Goal: Information Seeking & Learning: Check status

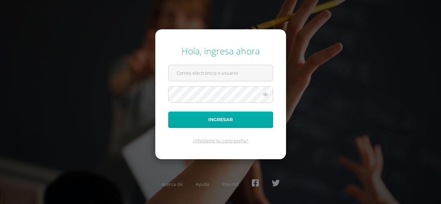
type input "[PERSON_NAME][EMAIL_ADDRESS][DOMAIN_NAME]"
click at [235, 122] on button "Ingresar" at bounding box center [220, 120] width 105 height 16
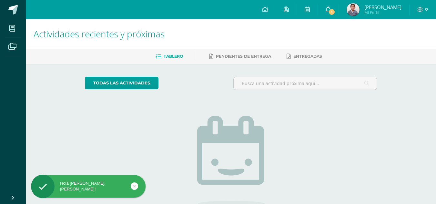
click at [332, 13] on span "1" at bounding box center [331, 11] width 7 height 7
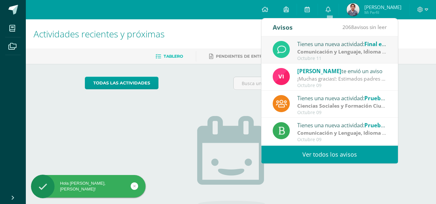
click at [316, 52] on strong "Comunicación y Lenguaje, Idioma Extranjero Inglés" at bounding box center [360, 51] width 127 height 7
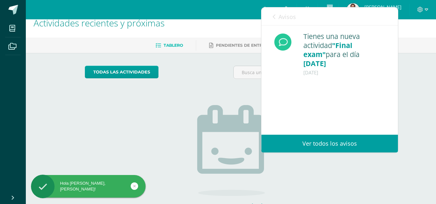
scroll to position [22, 0]
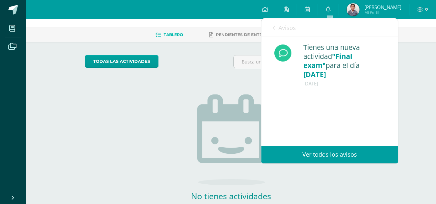
click at [273, 27] on icon at bounding box center [274, 27] width 3 height 5
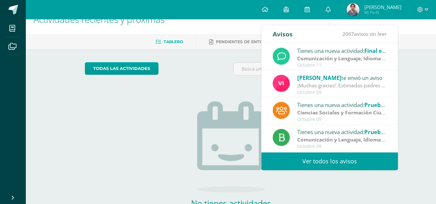
scroll to position [11, 0]
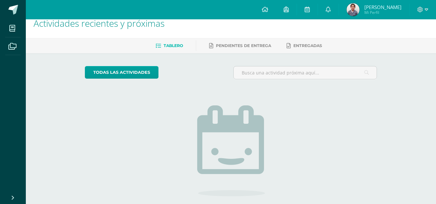
click at [417, 15] on div at bounding box center [422, 9] width 26 height 19
click at [422, 11] on icon at bounding box center [420, 10] width 6 height 6
click at [398, 48] on link "Cerrar sesión" at bounding box center [402, 43] width 51 height 9
